Goal: Transaction & Acquisition: Purchase product/service

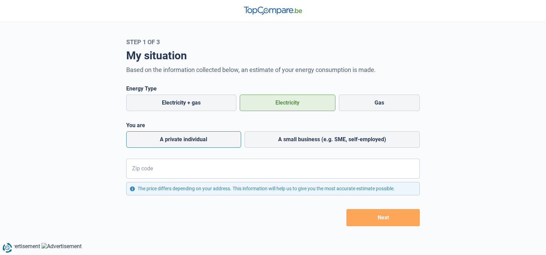
click at [199, 142] on label "A private individual" at bounding box center [183, 139] width 115 height 16
click at [199, 142] on input "A private individual" at bounding box center [183, 139] width 115 height 16
radio input "true"
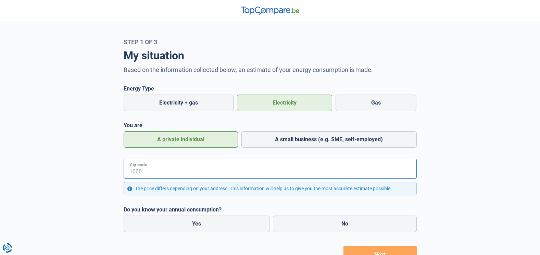
click at [159, 175] on input "Zip code" at bounding box center [270, 169] width 293 height 20
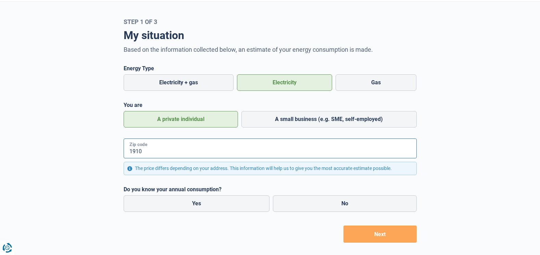
scroll to position [31, 0]
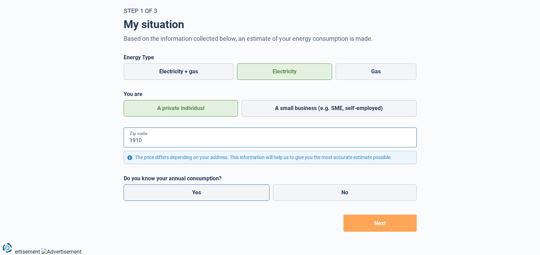
type input "1910"
click at [190, 193] on label "Yes" at bounding box center [197, 192] width 146 height 16
click at [190, 193] on input "Yes" at bounding box center [197, 192] width 146 height 16
radio input "true"
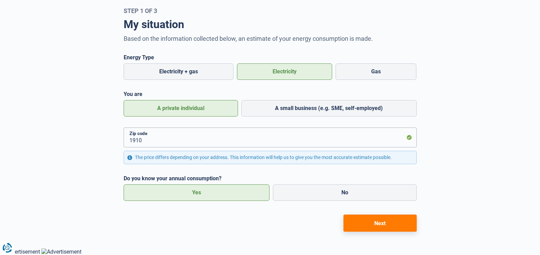
click at [394, 228] on button "Next" at bounding box center [380, 223] width 73 height 17
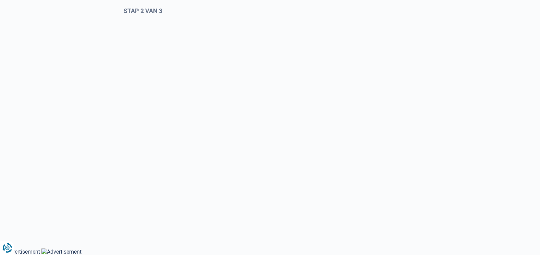
select select "Type meter"
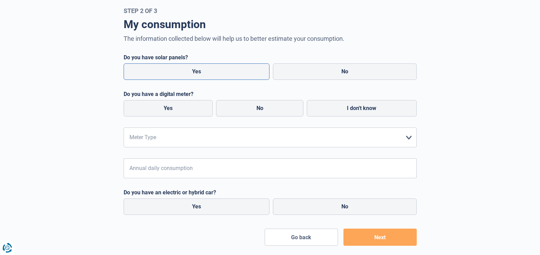
click at [186, 73] on label "Yes" at bounding box center [197, 71] width 146 height 16
click at [186, 73] on input "Yes" at bounding box center [197, 71] width 146 height 16
radio input "true"
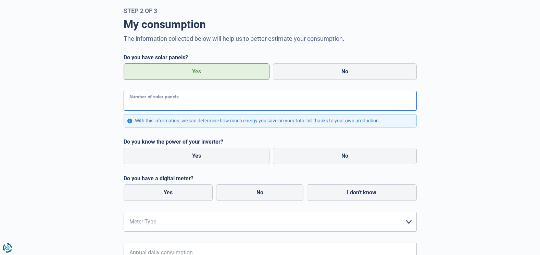
click at [189, 103] on input "Number of solar panels" at bounding box center [270, 101] width 293 height 20
type input "16"
click at [240, 155] on label "Yes" at bounding box center [197, 156] width 146 height 16
click at [240, 155] on input "Yes" at bounding box center [197, 156] width 146 height 16
radio input "true"
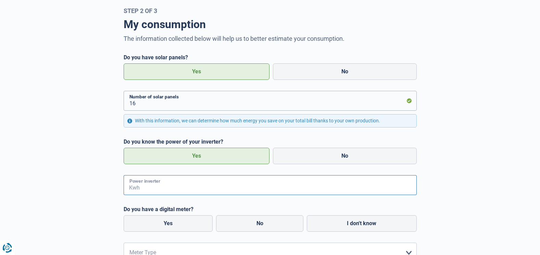
click at [180, 189] on input "Power inverter" at bounding box center [279, 185] width 276 height 20
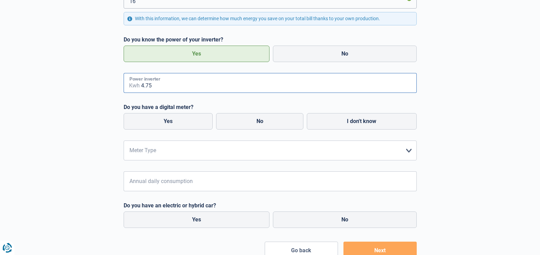
scroll to position [134, 0]
type input "4.75"
click at [176, 121] on label "Yes" at bounding box center [168, 120] width 89 height 16
click at [176, 121] on input "Yes" at bounding box center [168, 120] width 89 height 16
radio input "true"
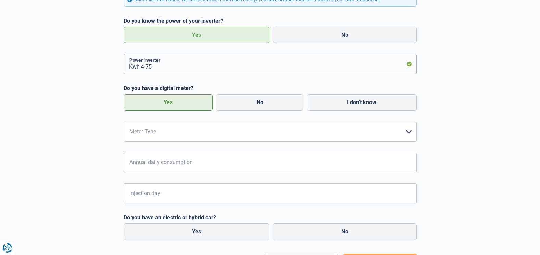
scroll to position [168, 0]
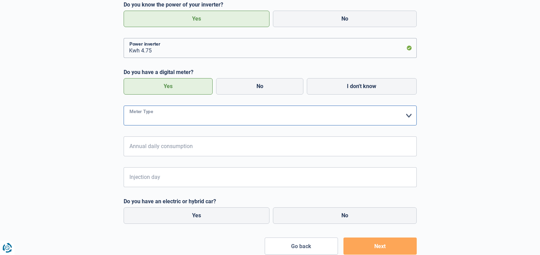
click at [195, 117] on select "form.selectOption Simple Double Single + nightly rate only Dual + nightly rate …" at bounding box center [270, 116] width 293 height 20
select select "day_single_rate_exclusive_night"
click at [124, 106] on select "form.selectOption Simple Double Single + nightly rate only Dual + nightly rate …" at bounding box center [270, 116] width 293 height 20
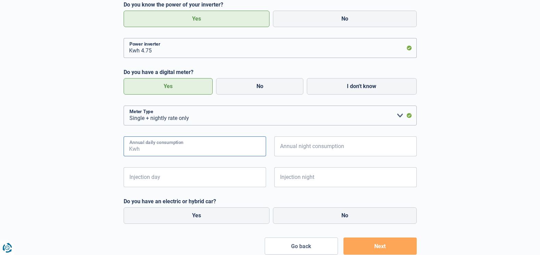
click at [161, 153] on input "Annual daily consumption" at bounding box center [203, 146] width 125 height 20
type input "2640"
click at [302, 152] on input "Annual night consumption" at bounding box center [354, 146] width 125 height 20
type input "1824"
click at [187, 178] on input "Injection day" at bounding box center [203, 177] width 125 height 20
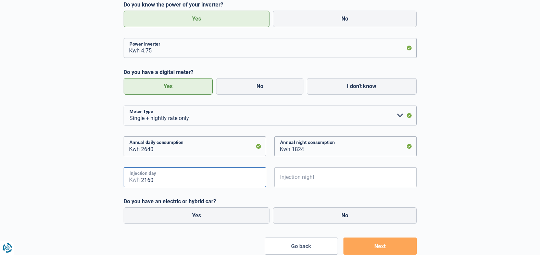
type input "2160"
click at [319, 182] on input "Injection night" at bounding box center [354, 177] width 125 height 20
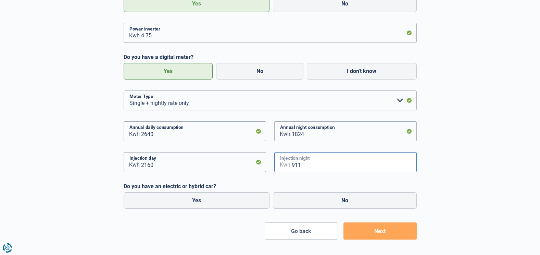
scroll to position [191, 0]
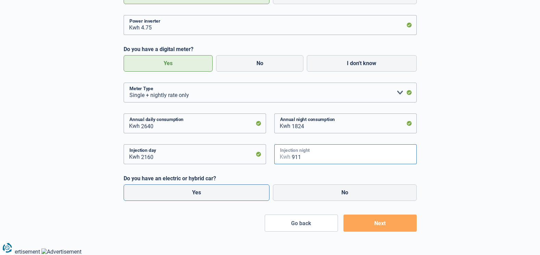
type input "911"
click at [196, 193] on label "Yes" at bounding box center [197, 192] width 146 height 16
click at [196, 193] on input "Yes" at bounding box center [197, 192] width 146 height 16
radio input "true"
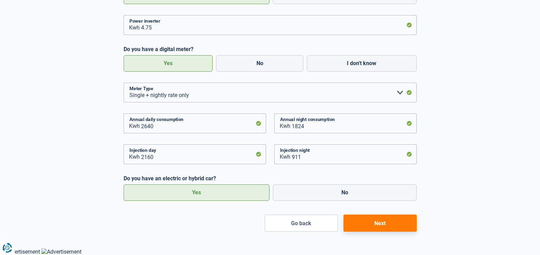
click at [356, 225] on button "Next" at bounding box center [380, 223] width 73 height 17
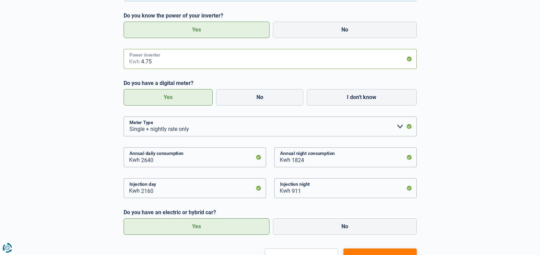
scroll to position [157, 0]
drag, startPoint x: 158, startPoint y: 63, endPoint x: 126, endPoint y: 62, distance: 31.9
click at [126, 62] on div "4.75 Power inverter Kwh" at bounding box center [270, 59] width 293 height 20
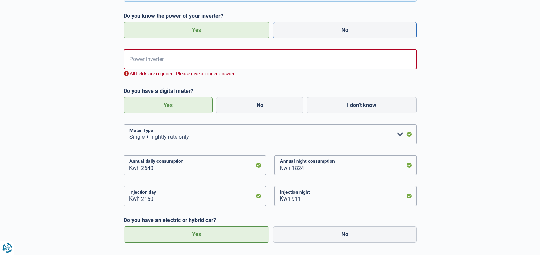
click at [308, 27] on label "No" at bounding box center [345, 30] width 144 height 16
click at [308, 27] on input "No" at bounding box center [345, 30] width 144 height 16
radio input "true"
radio input "false"
radio input "true"
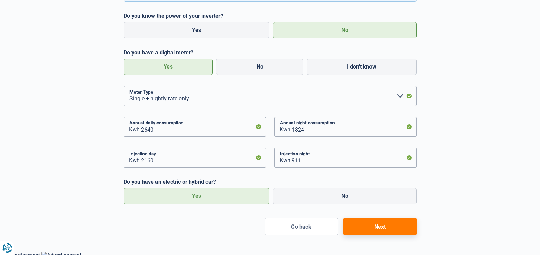
click at [397, 231] on button "Next" at bounding box center [380, 226] width 73 height 17
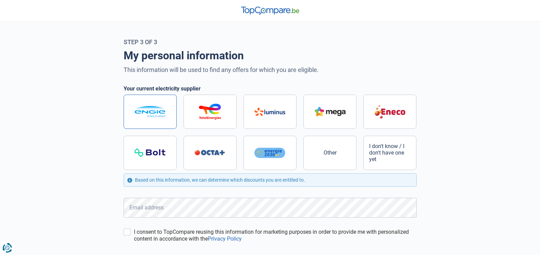
click at [161, 113] on img at bounding box center [150, 111] width 31 height 11
click at [161, 113] on input "radio" at bounding box center [270, 132] width 293 height 75
radio input "true"
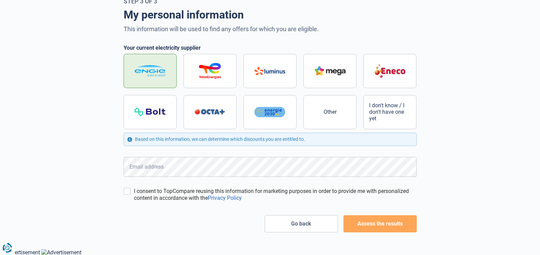
scroll to position [41, 0]
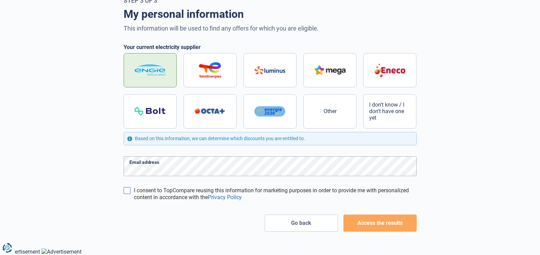
click at [124, 189] on input "I consent to TopCompare reusing this information for marketing purposes in orde…" at bounding box center [127, 190] width 7 height 7
checkbox input "true"
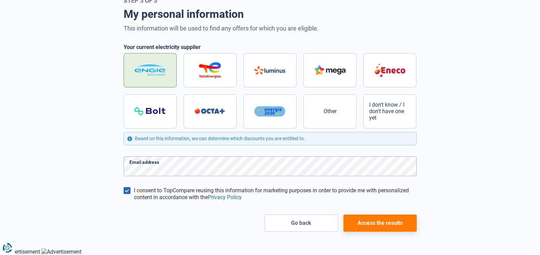
click at [377, 227] on button "Access the results" at bounding box center [380, 223] width 73 height 17
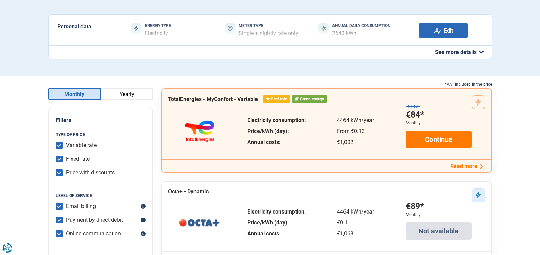
scroll to position [69, 0]
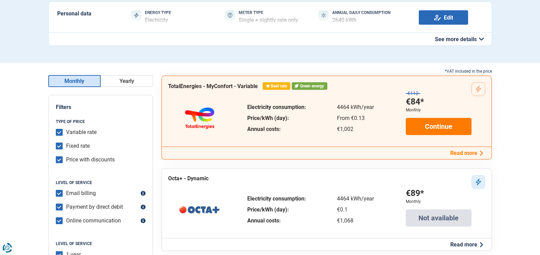
click at [129, 75] on button "Yearly" at bounding box center [127, 81] width 52 height 12
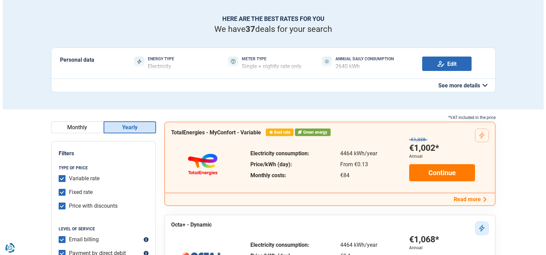
scroll to position [34, 0]
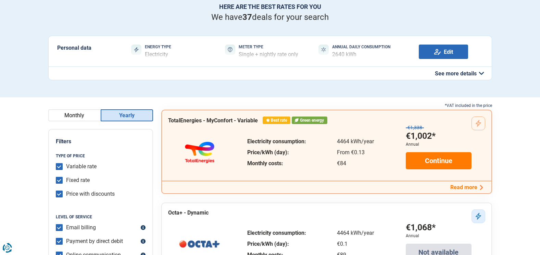
click at [457, 188] on button "Read more" at bounding box center [467, 187] width 37 height 7
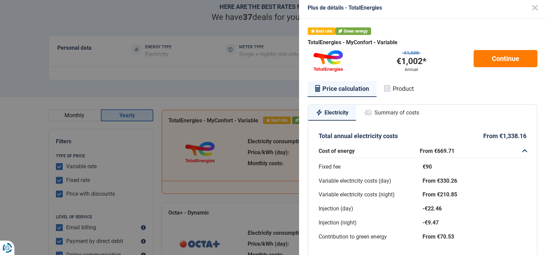
scroll to position [0, 0]
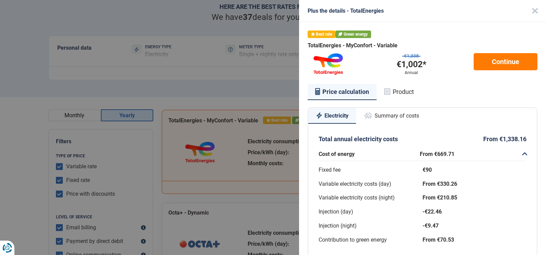
click at [386, 117] on button "Summary of costs" at bounding box center [391, 115] width 71 height 15
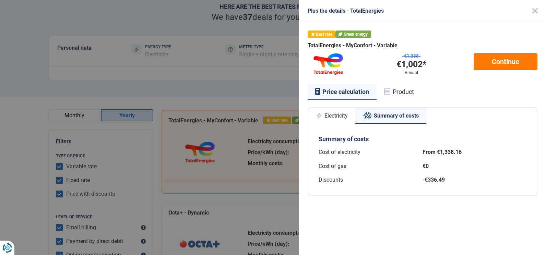
click at [344, 119] on button "Electricity" at bounding box center [331, 115] width 47 height 15
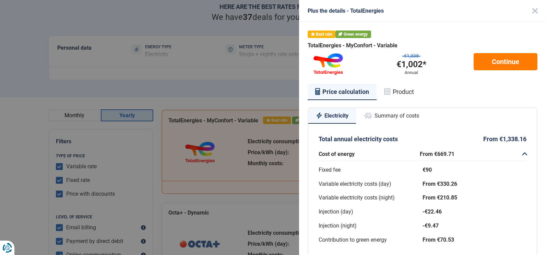
click at [401, 94] on button "Product" at bounding box center [398, 92] width 45 height 16
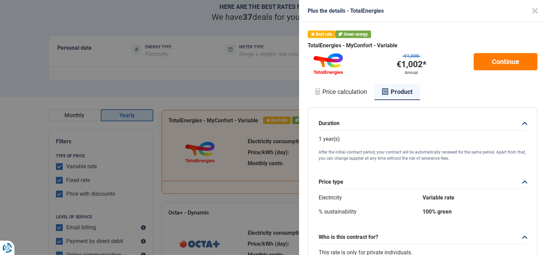
click at [357, 90] on button "Price calculation" at bounding box center [340, 92] width 67 height 16
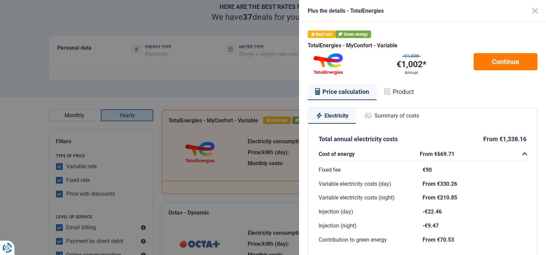
click at [412, 94] on button "Product" at bounding box center [398, 92] width 45 height 16
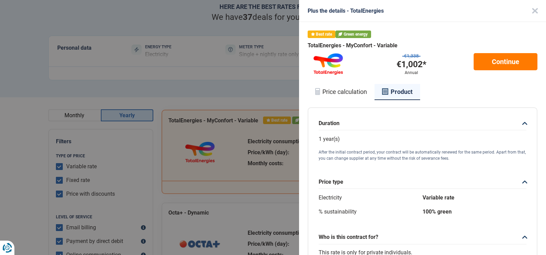
click at [347, 94] on button "Price calculation" at bounding box center [340, 92] width 67 height 16
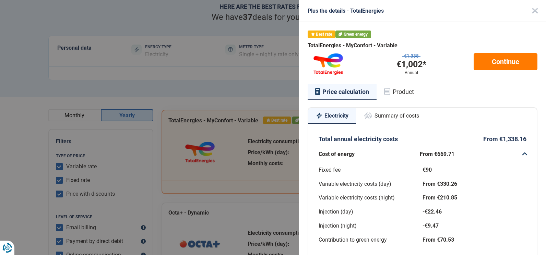
click at [410, 118] on button "Summary of costs" at bounding box center [391, 115] width 71 height 15
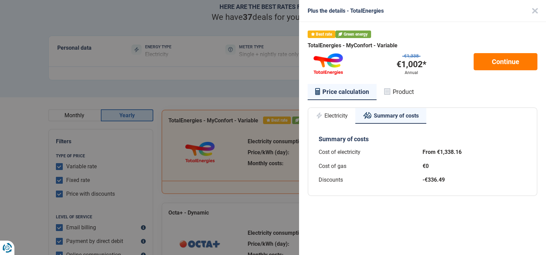
click at [348, 120] on button "Electricity" at bounding box center [331, 115] width 47 height 15
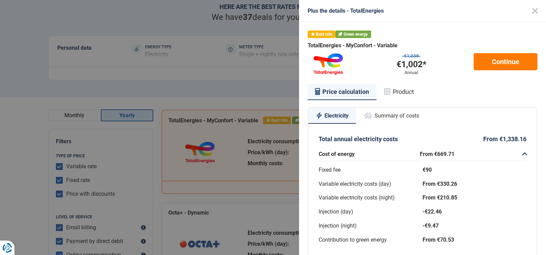
click at [524, 9] on button "Close" at bounding box center [535, 11] width 22 height 22
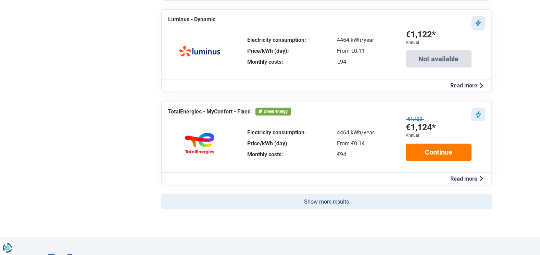
scroll to position [446, 0]
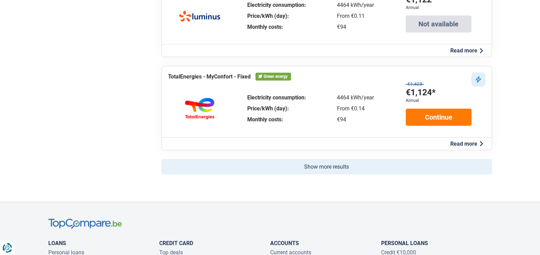
click at [351, 169] on button "Show more results" at bounding box center [326, 166] width 331 height 15
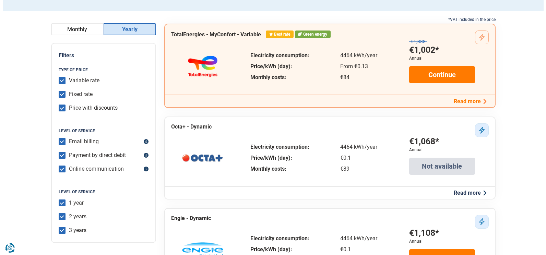
scroll to position [103, 0]
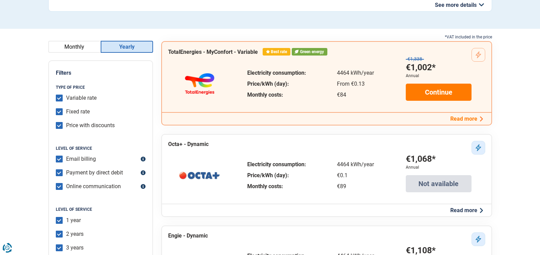
click at [468, 120] on button "Read more" at bounding box center [467, 118] width 37 height 7
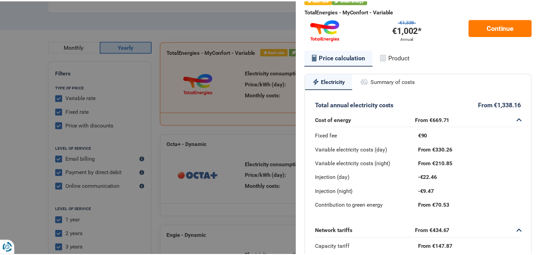
scroll to position [0, 0]
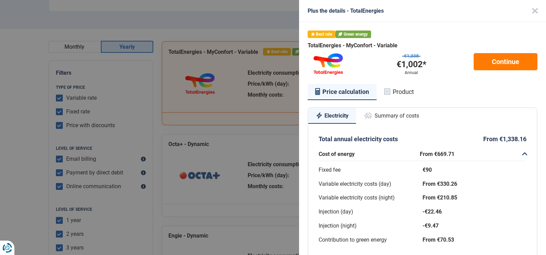
click at [524, 10] on button "Close" at bounding box center [535, 11] width 22 height 22
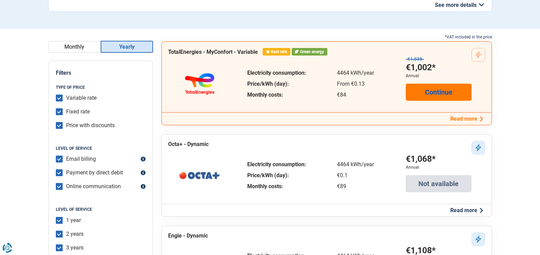
click at [469, 98] on link "Continue" at bounding box center [439, 92] width 66 height 17
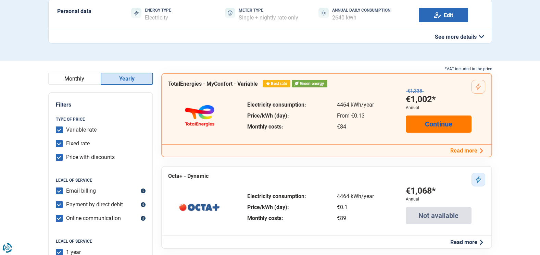
scroll to position [69, 0]
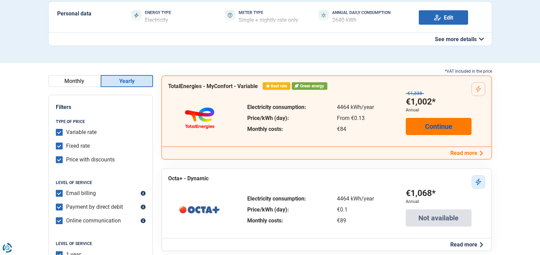
click at [441, 127] on link "Continue" at bounding box center [439, 126] width 66 height 17
